Goal: Ask a question

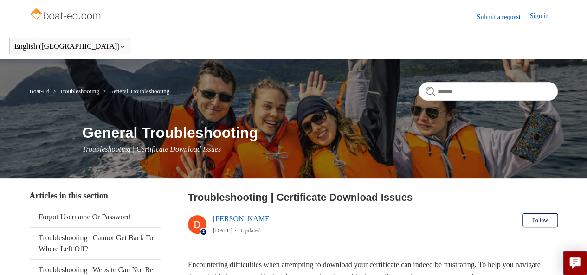
scroll to position [1, 0]
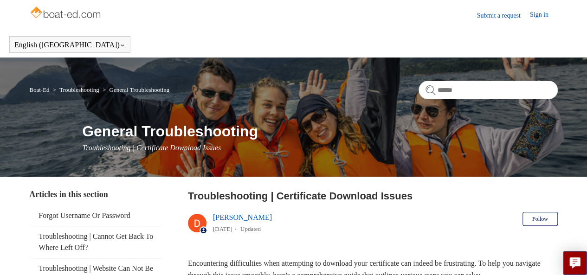
click at [538, 15] on link "Sign in" at bounding box center [544, 15] width 28 height 11
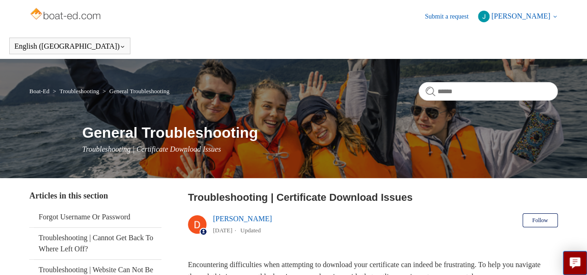
click at [450, 19] on link "Submit a request" at bounding box center [451, 17] width 53 height 10
